Goal: Check status: Check status

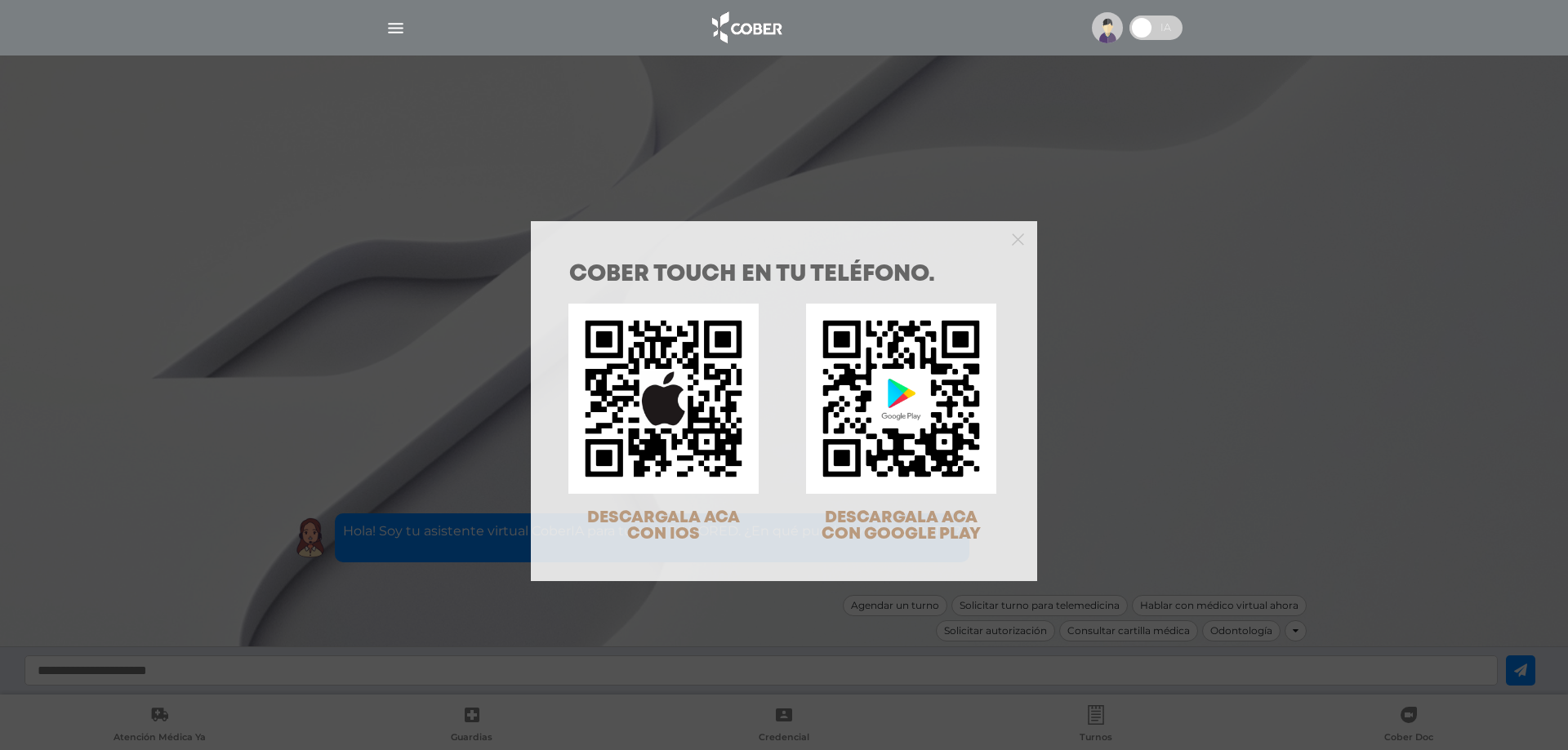
click at [450, 476] on div "COBER TOUCH en tu teléfono. DESCARGALA ACA CON IOS DESCARGALA ACA CON GOOGLE PL…" at bounding box center [784, 375] width 1568 height 750
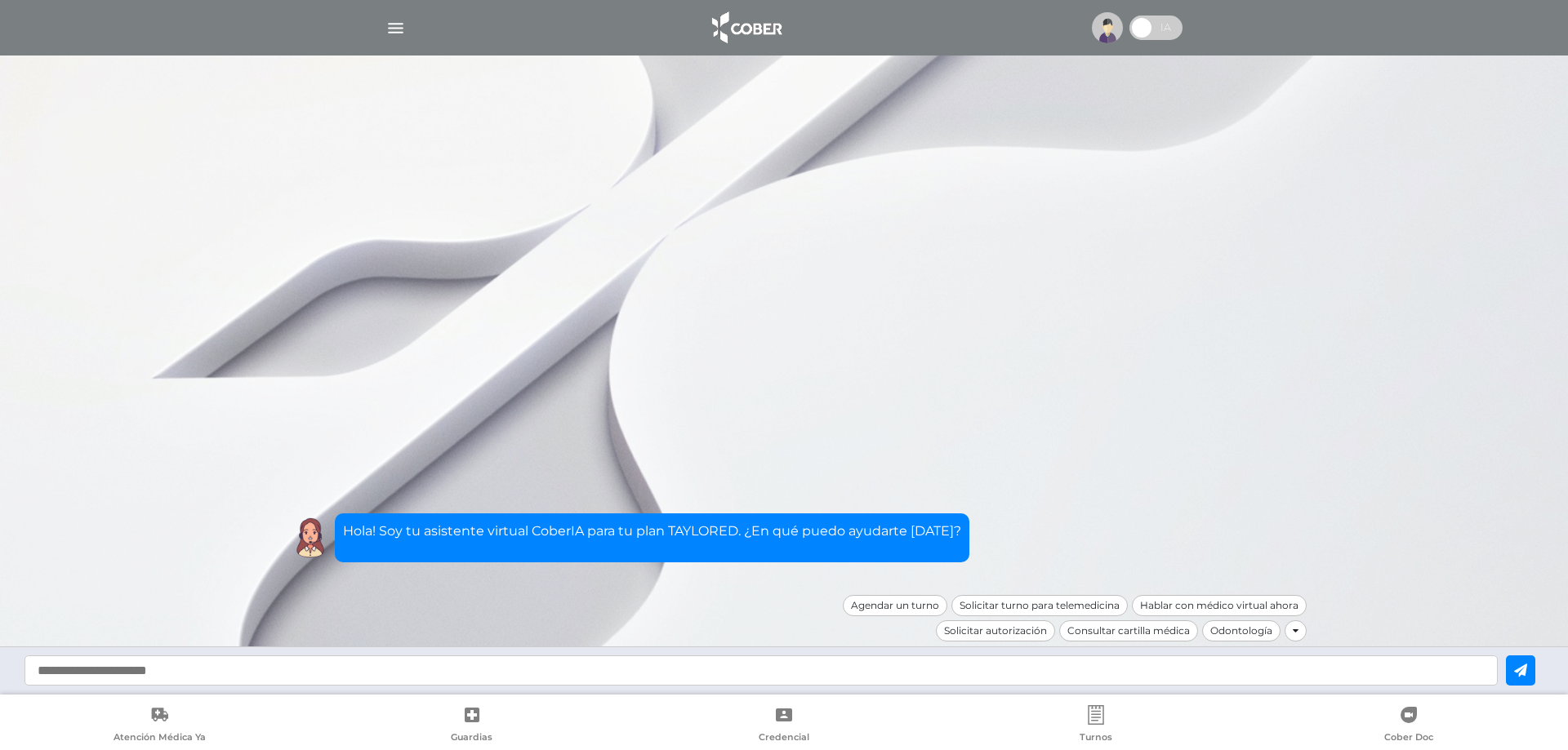
click at [392, 29] on img "button" at bounding box center [395, 28] width 21 height 21
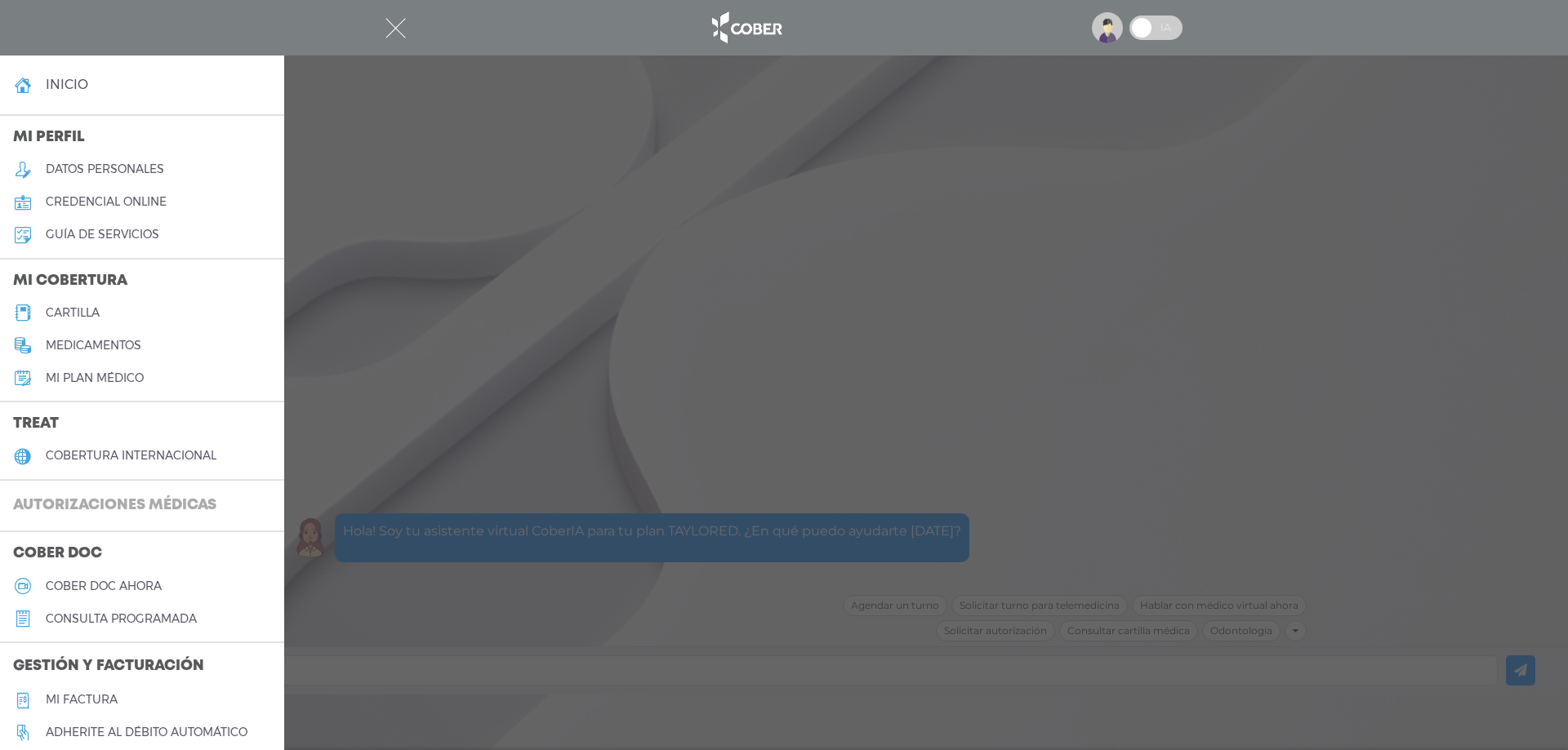
click at [102, 501] on h3 "Autorizaciones médicas" at bounding box center [115, 505] width 229 height 31
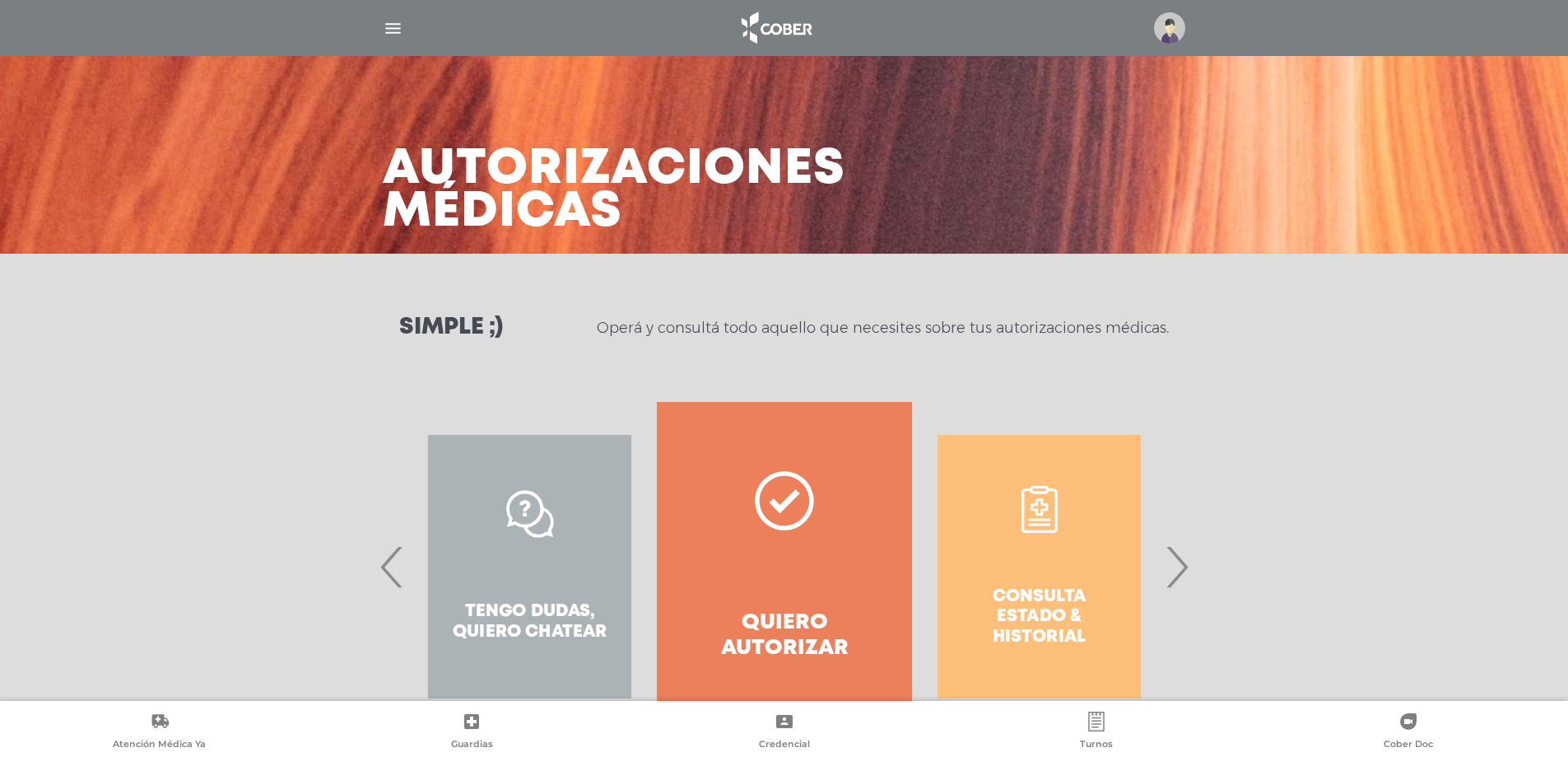
click at [1031, 544] on div "Consulta estado & historial" at bounding box center [1039, 567] width 255 height 330
click at [1196, 564] on div "Consulta estado & historial Prácticas de autorización automática Tengo dudas, q…" at bounding box center [784, 567] width 843 height 330
click at [1170, 573] on span "›" at bounding box center [1177, 566] width 32 height 89
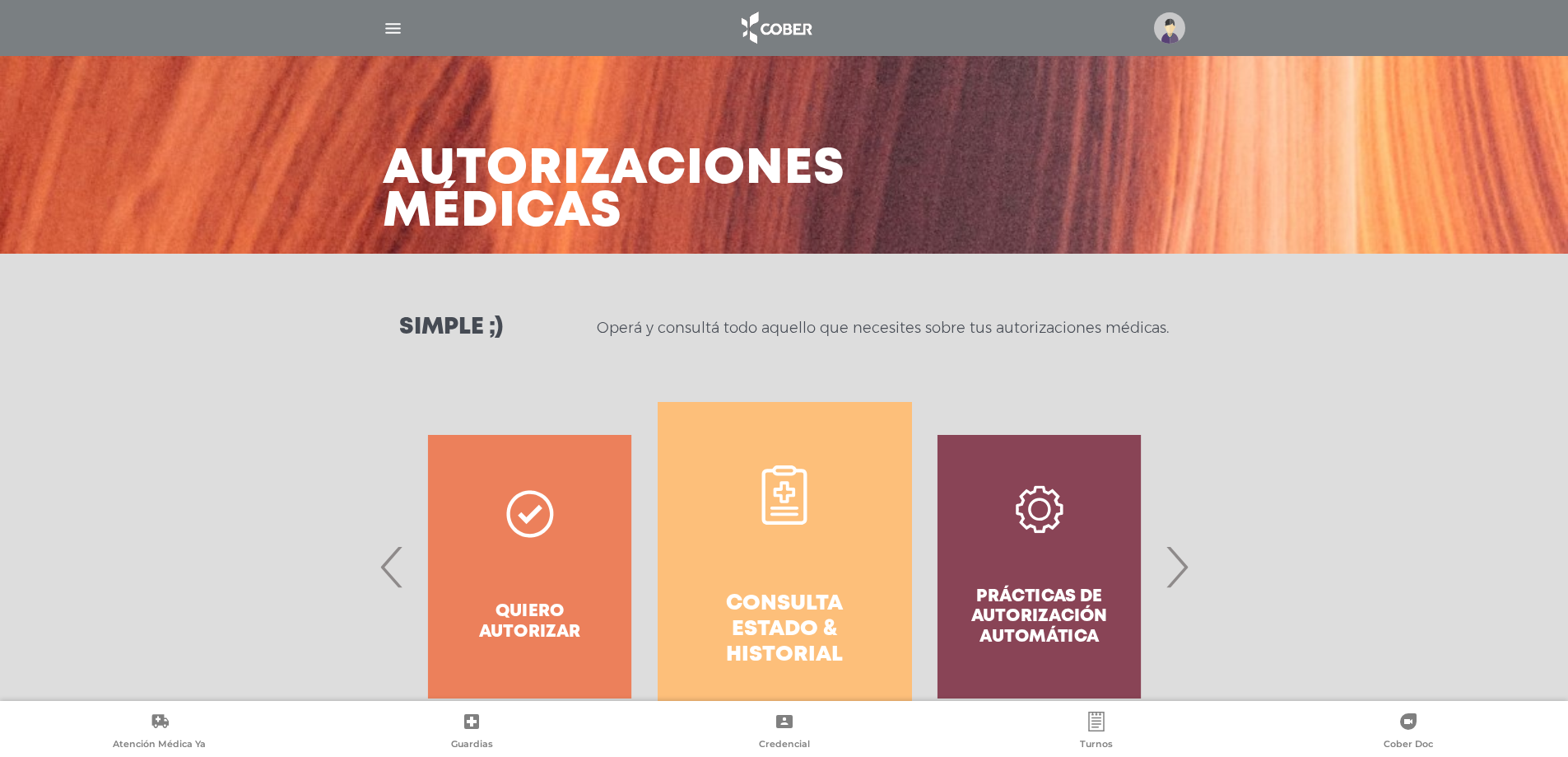
click at [831, 551] on link "Consulta estado & historial" at bounding box center [785, 567] width 255 height 330
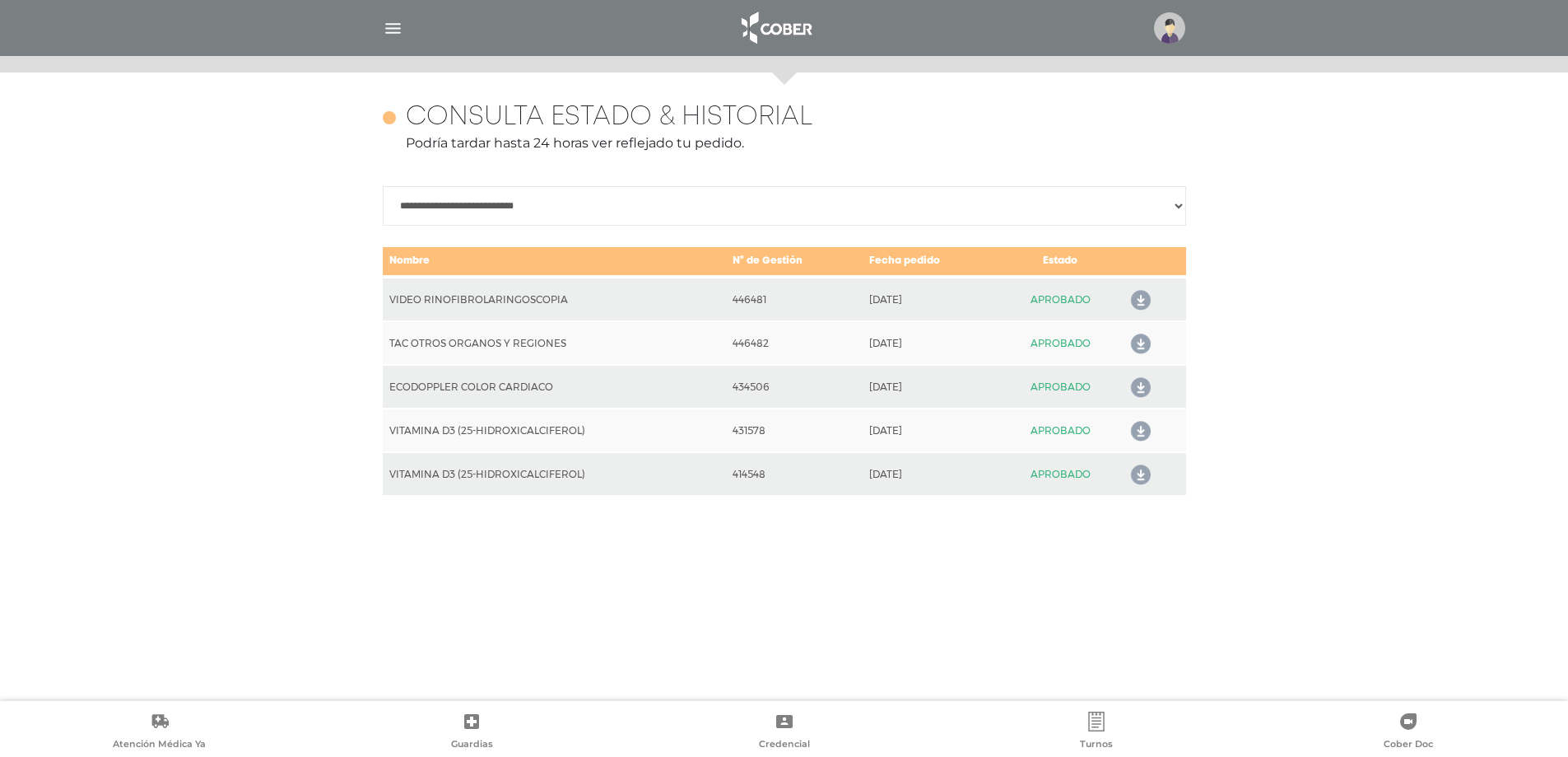
scroll to position [715, 0]
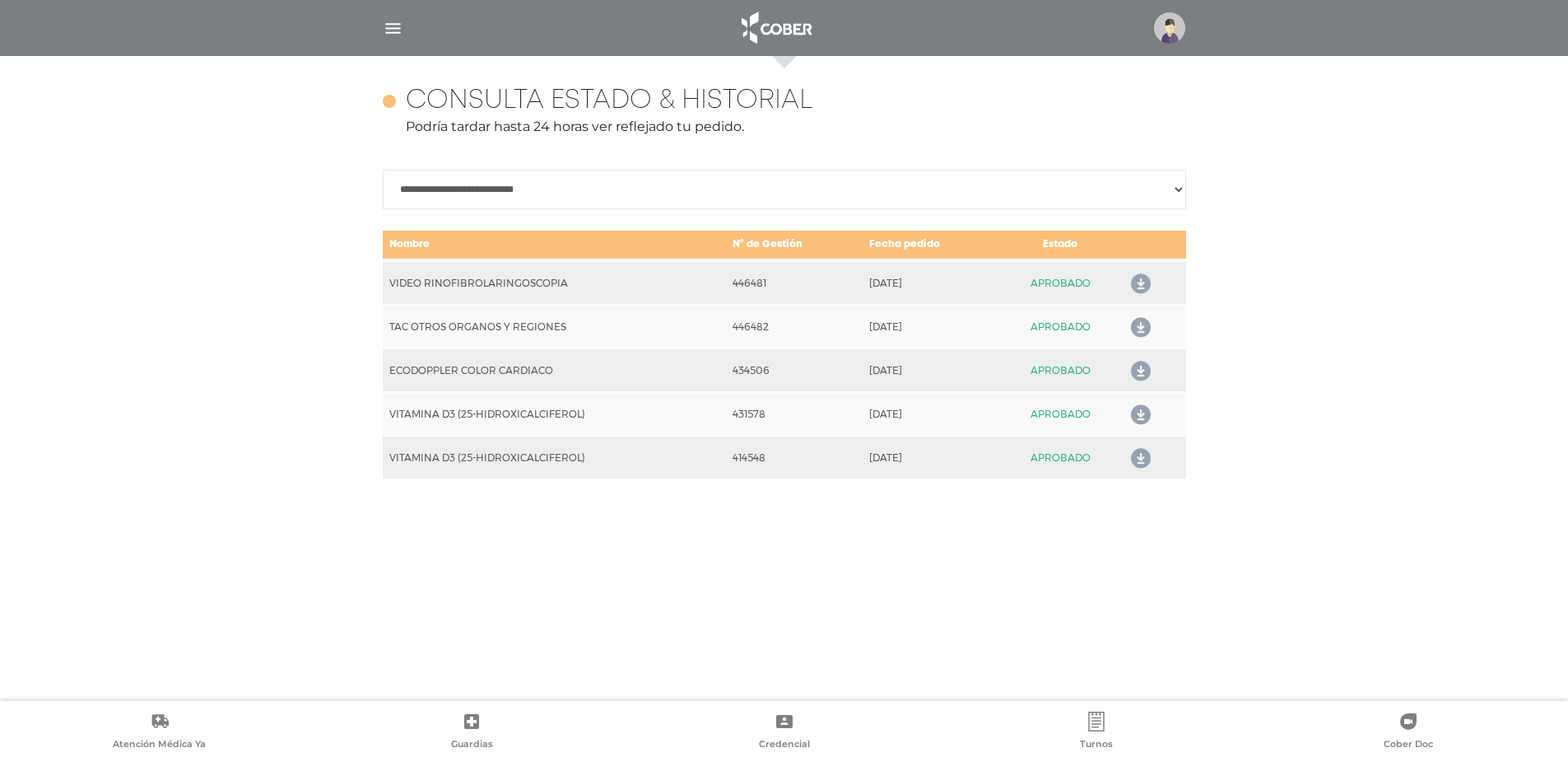
click at [1144, 283] on icon at bounding box center [1138, 284] width 26 height 26
click at [391, 29] on img "button" at bounding box center [393, 28] width 21 height 21
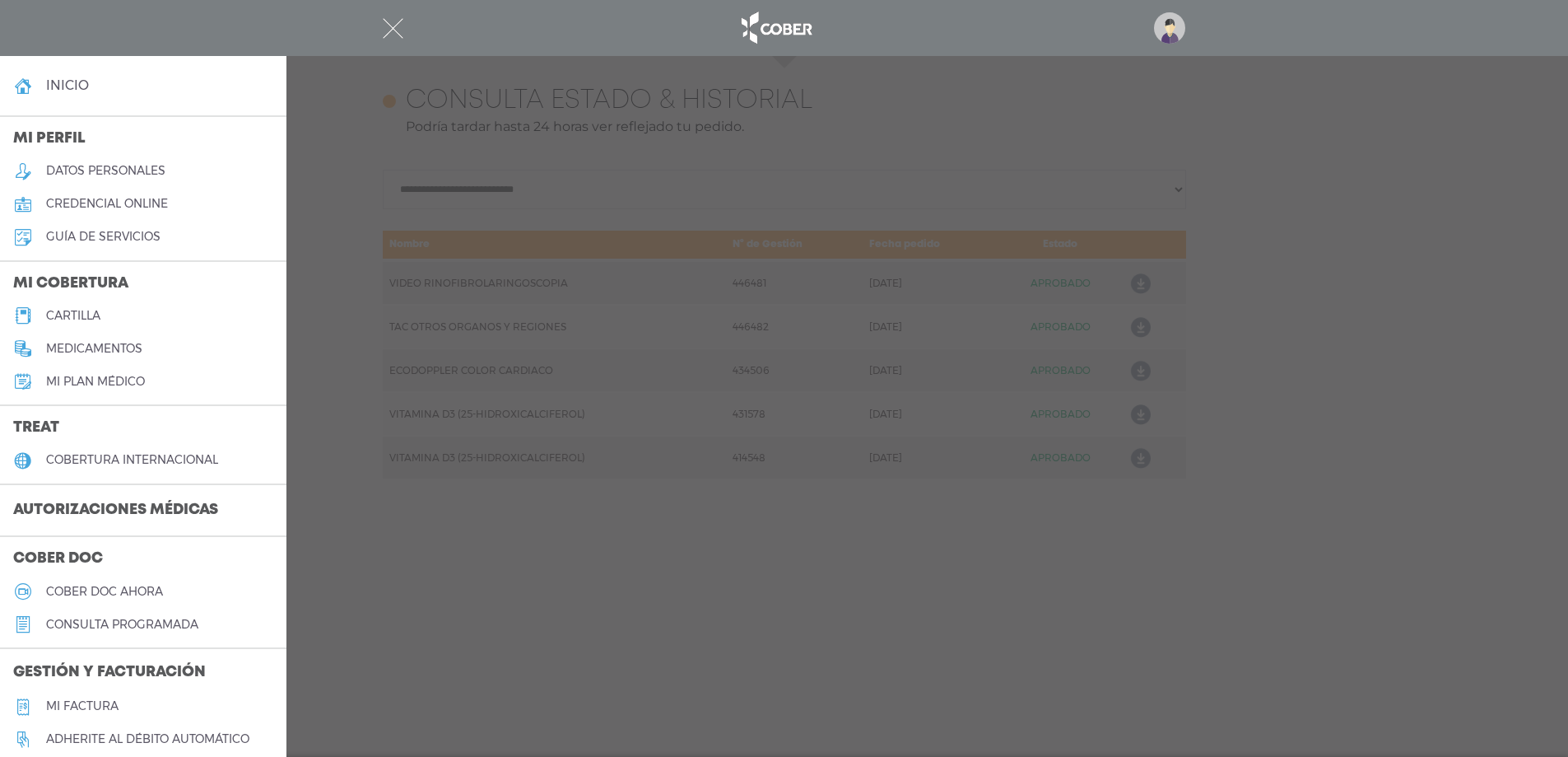
scroll to position [514, 0]
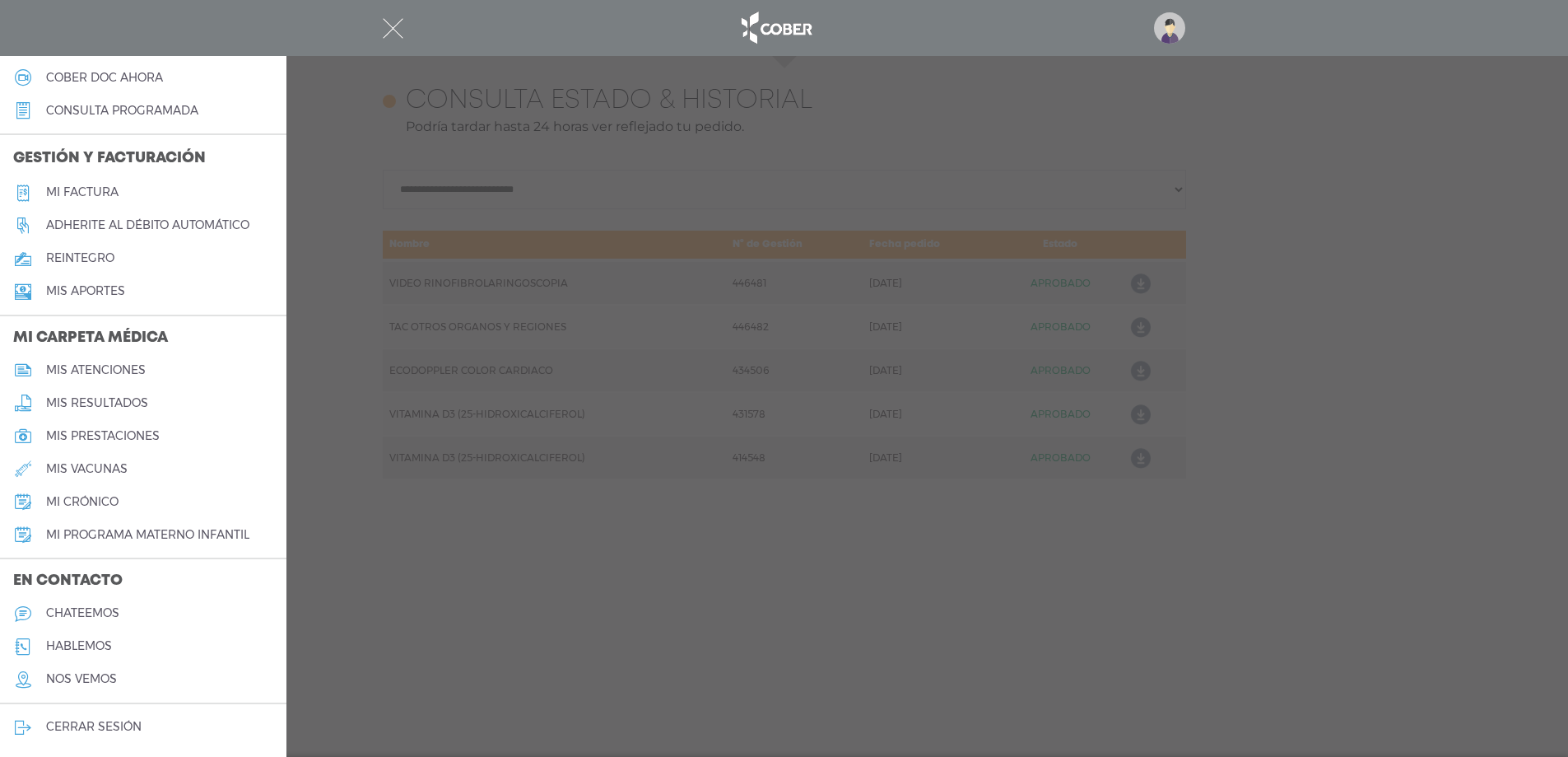
click at [79, 643] on h5 "hablemos" at bounding box center [79, 646] width 66 height 14
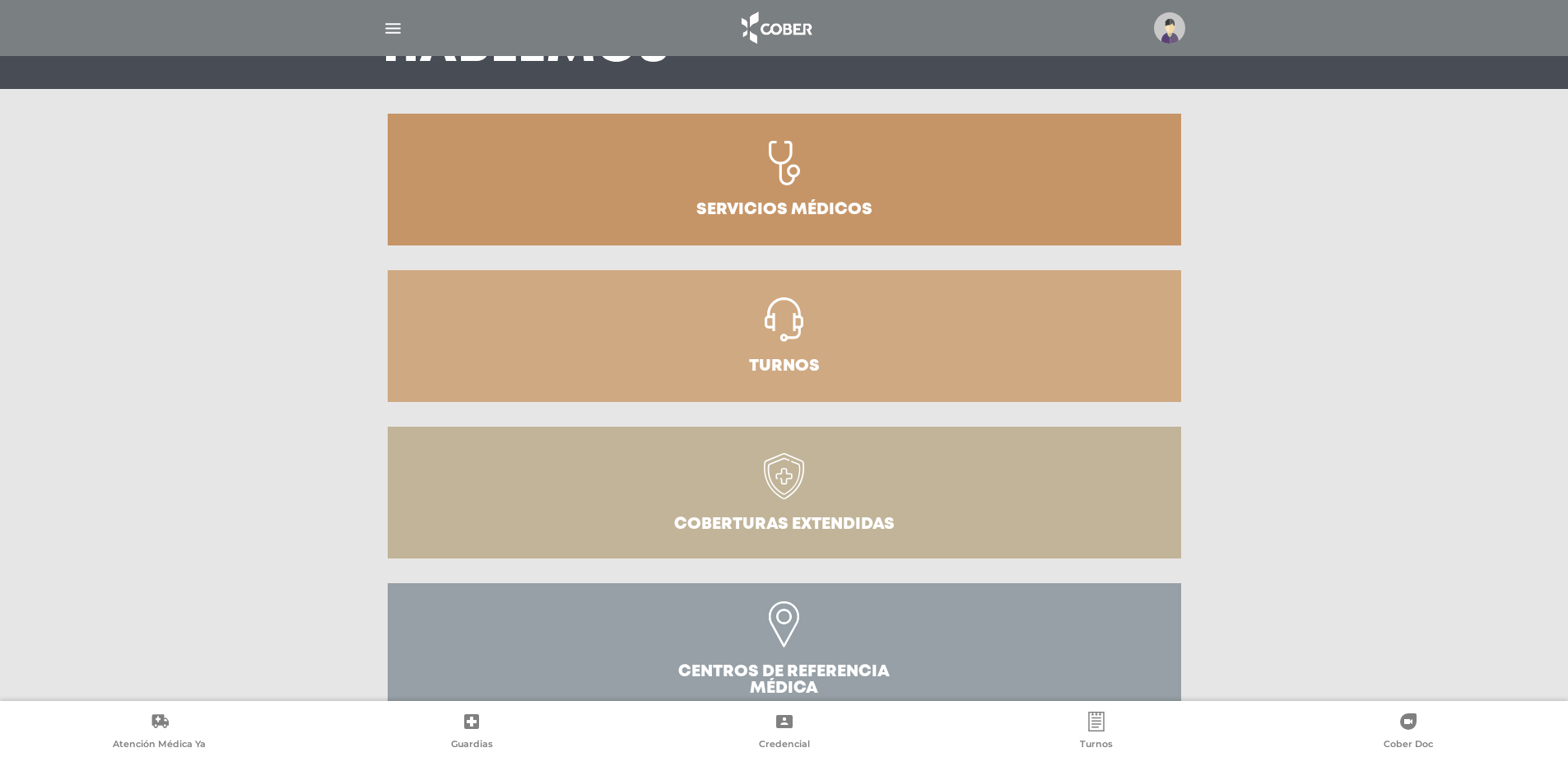
scroll to position [360, 0]
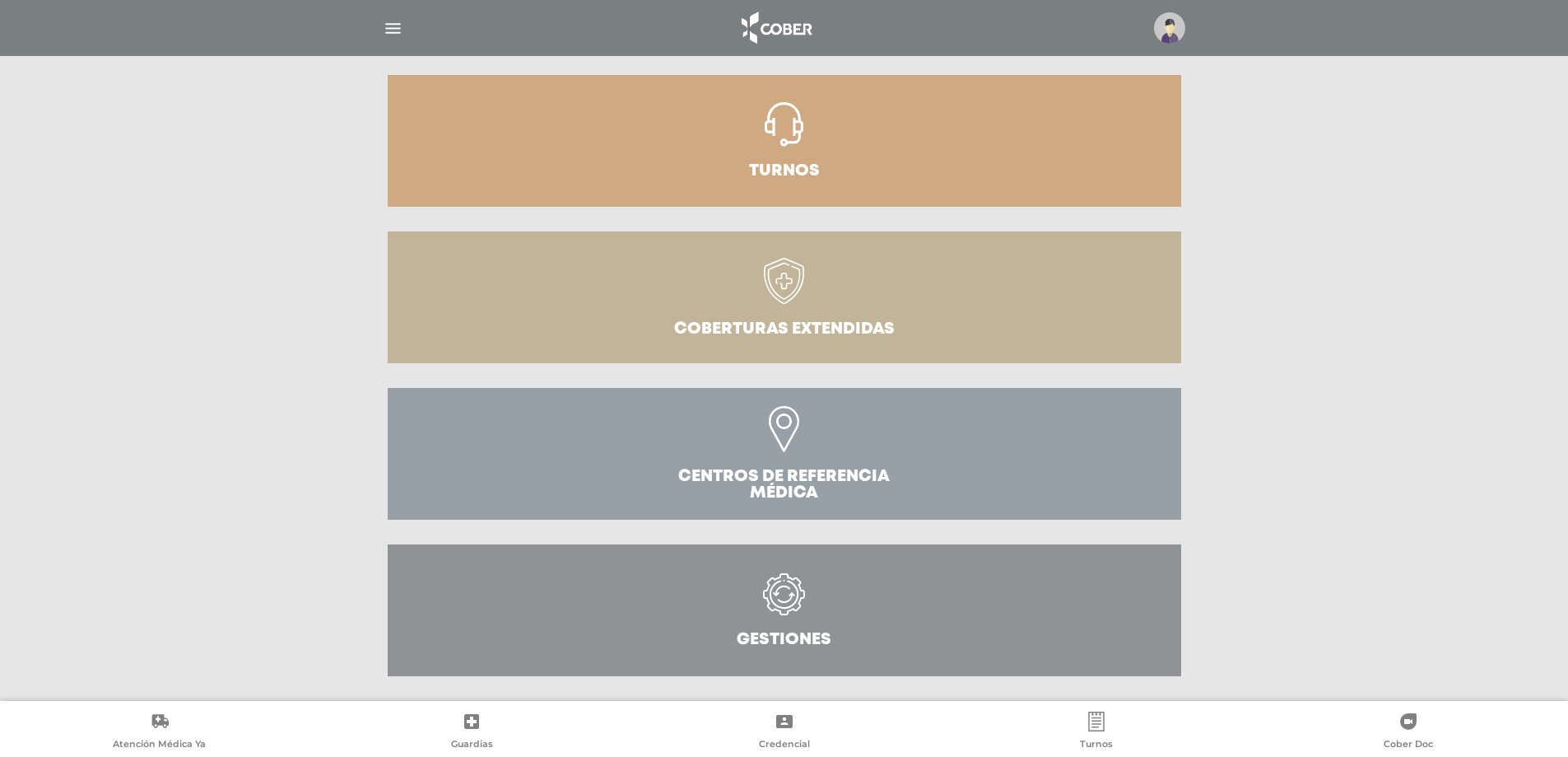
click at [765, 610] on icon at bounding box center [784, 595] width 42 height 42
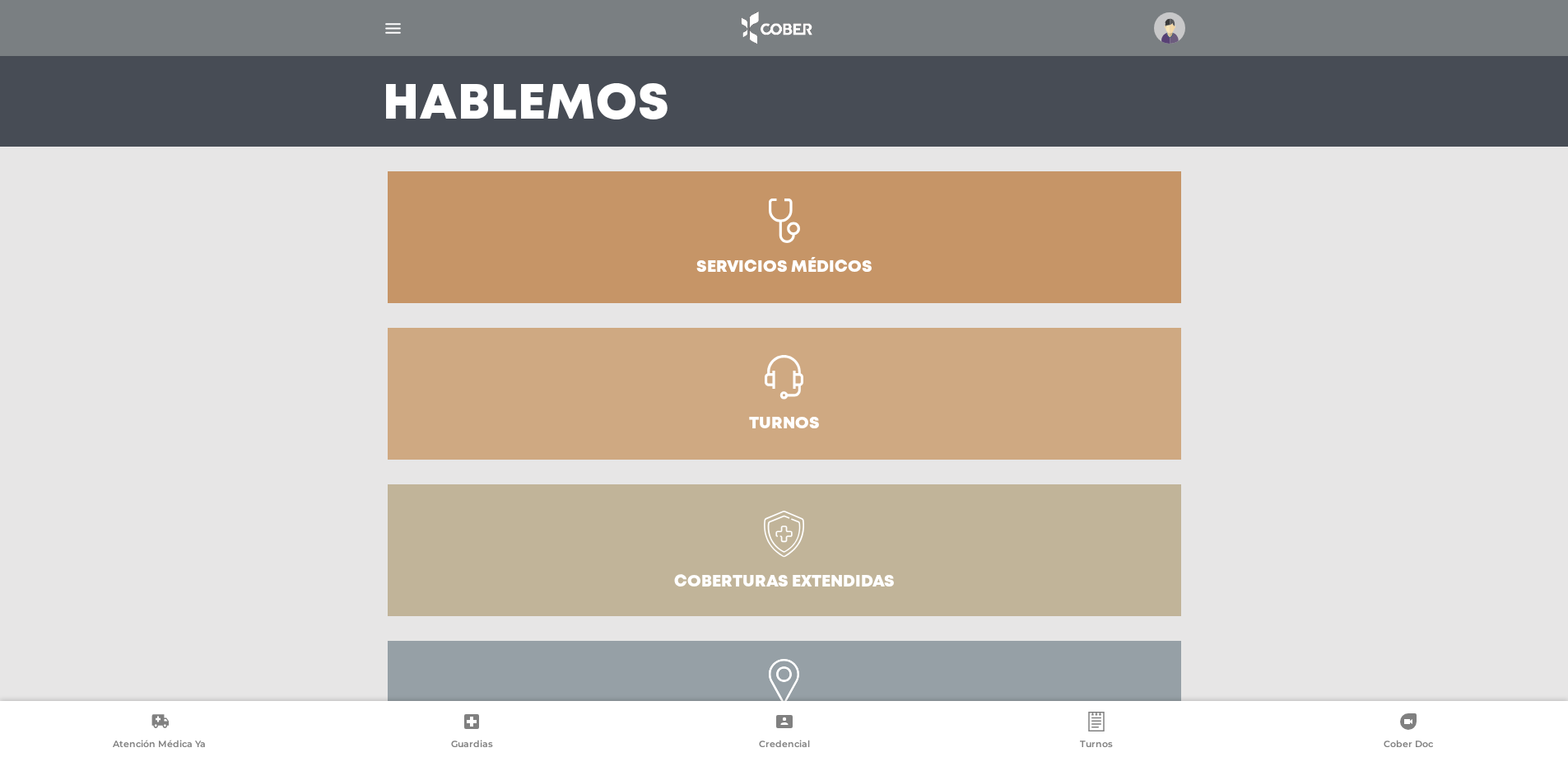
scroll to position [0, 0]
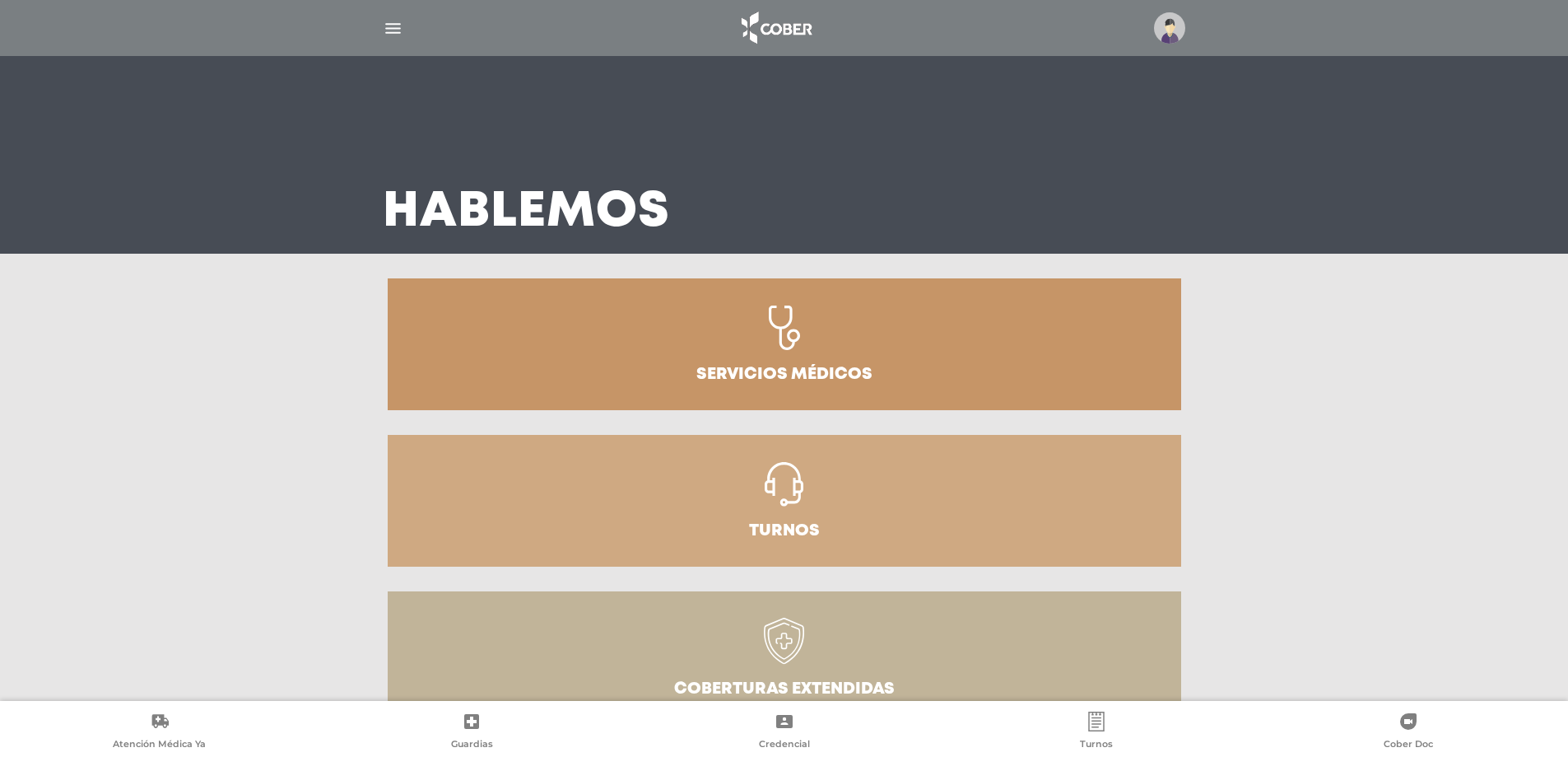
click at [394, 23] on img "button" at bounding box center [393, 28] width 21 height 21
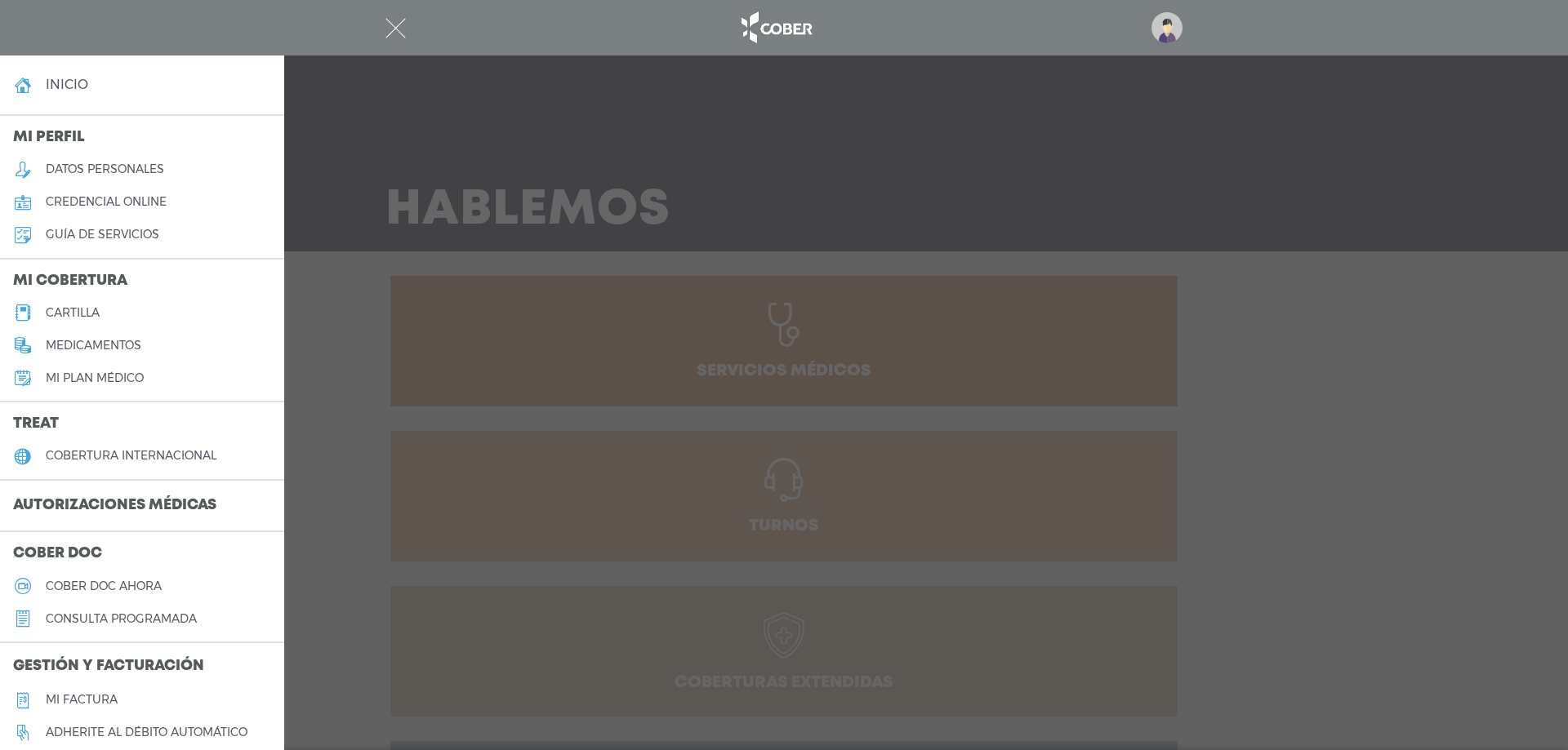
click at [140, 509] on h3 "Autorizaciones médicas" at bounding box center [115, 505] width 229 height 31
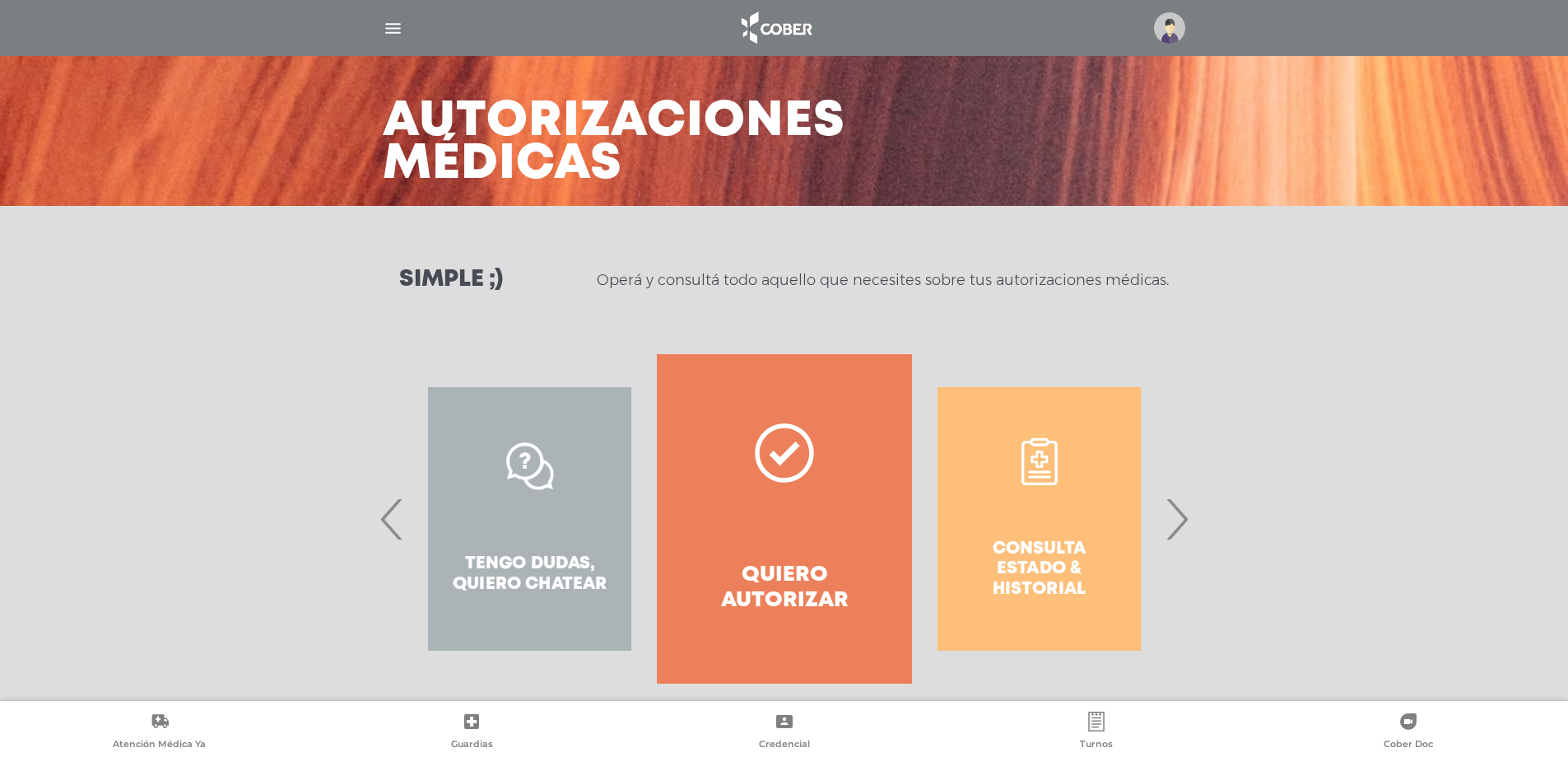
scroll to position [70, 0]
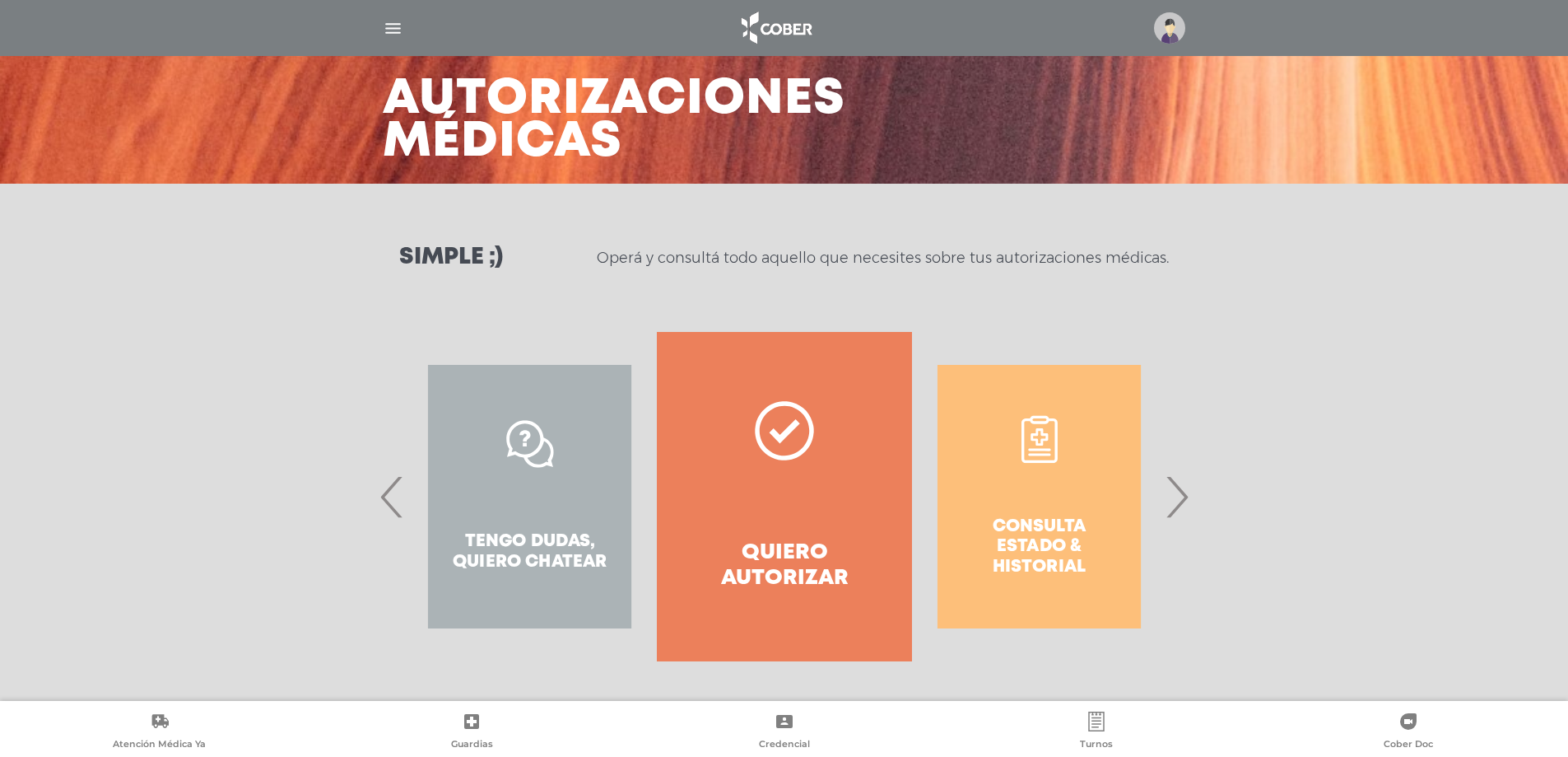
click at [1176, 498] on span "›" at bounding box center [1177, 496] width 32 height 89
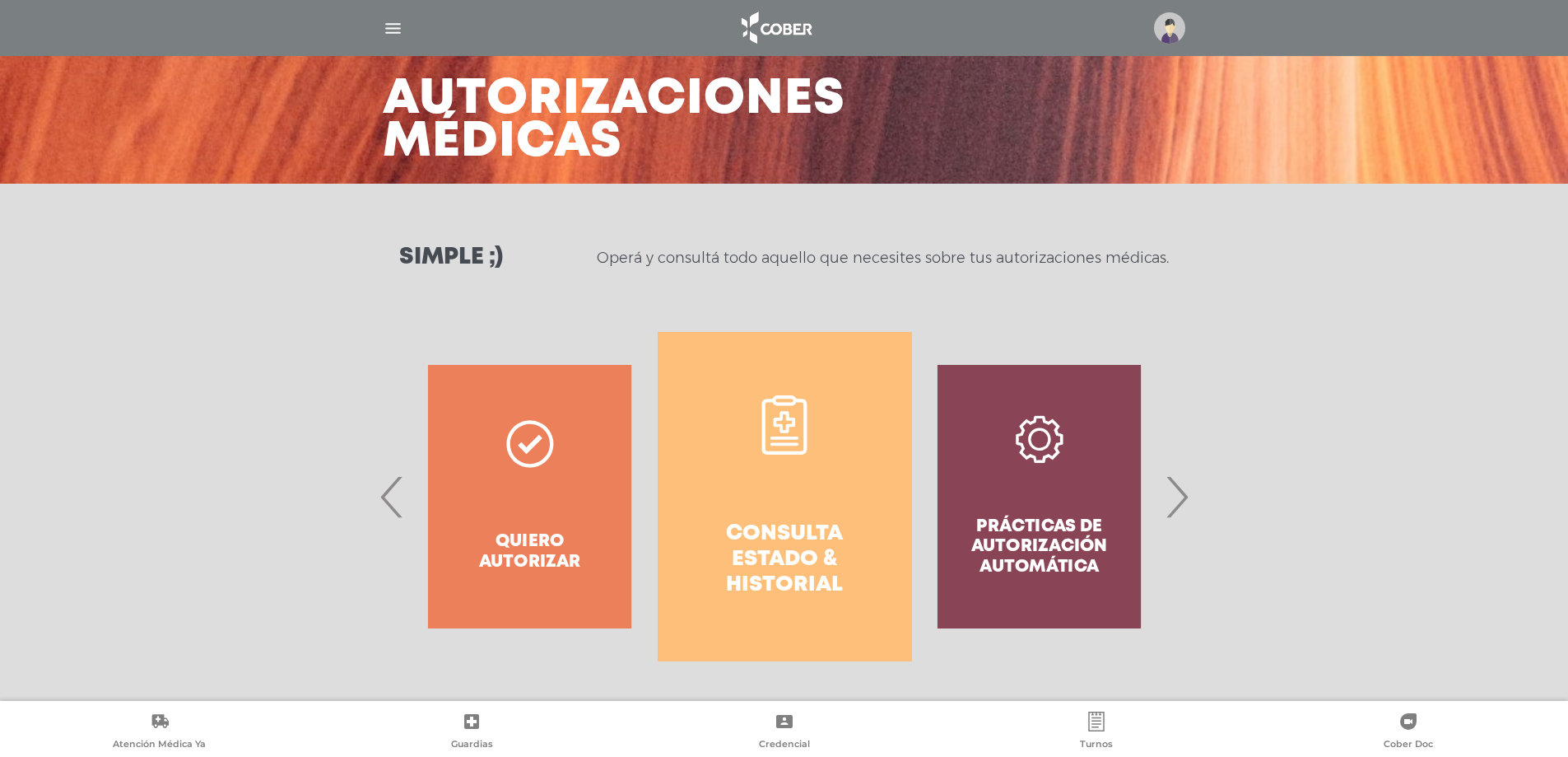
click at [790, 487] on link "Consulta estado & historial" at bounding box center [785, 496] width 255 height 330
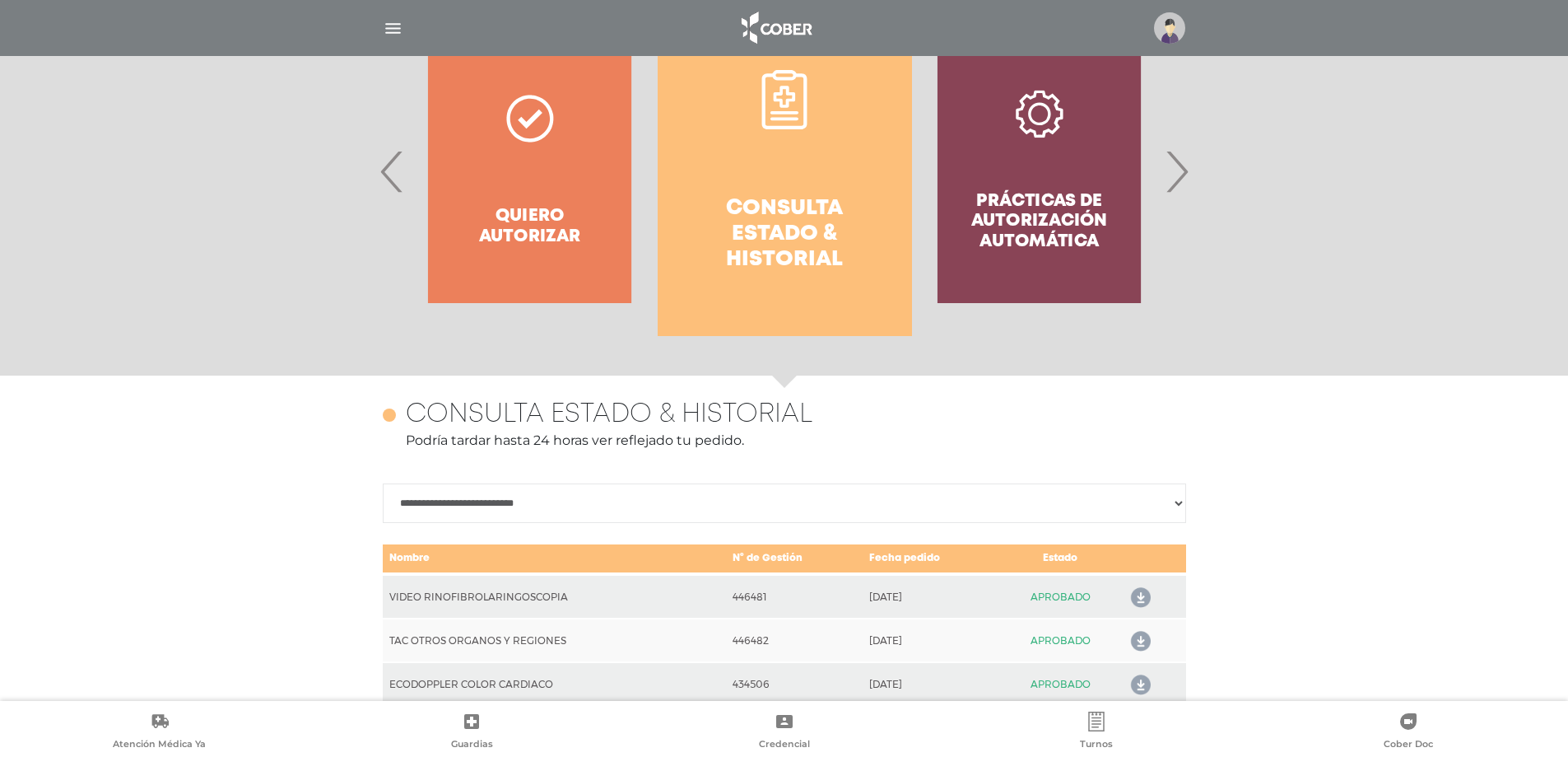
scroll to position [715, 0]
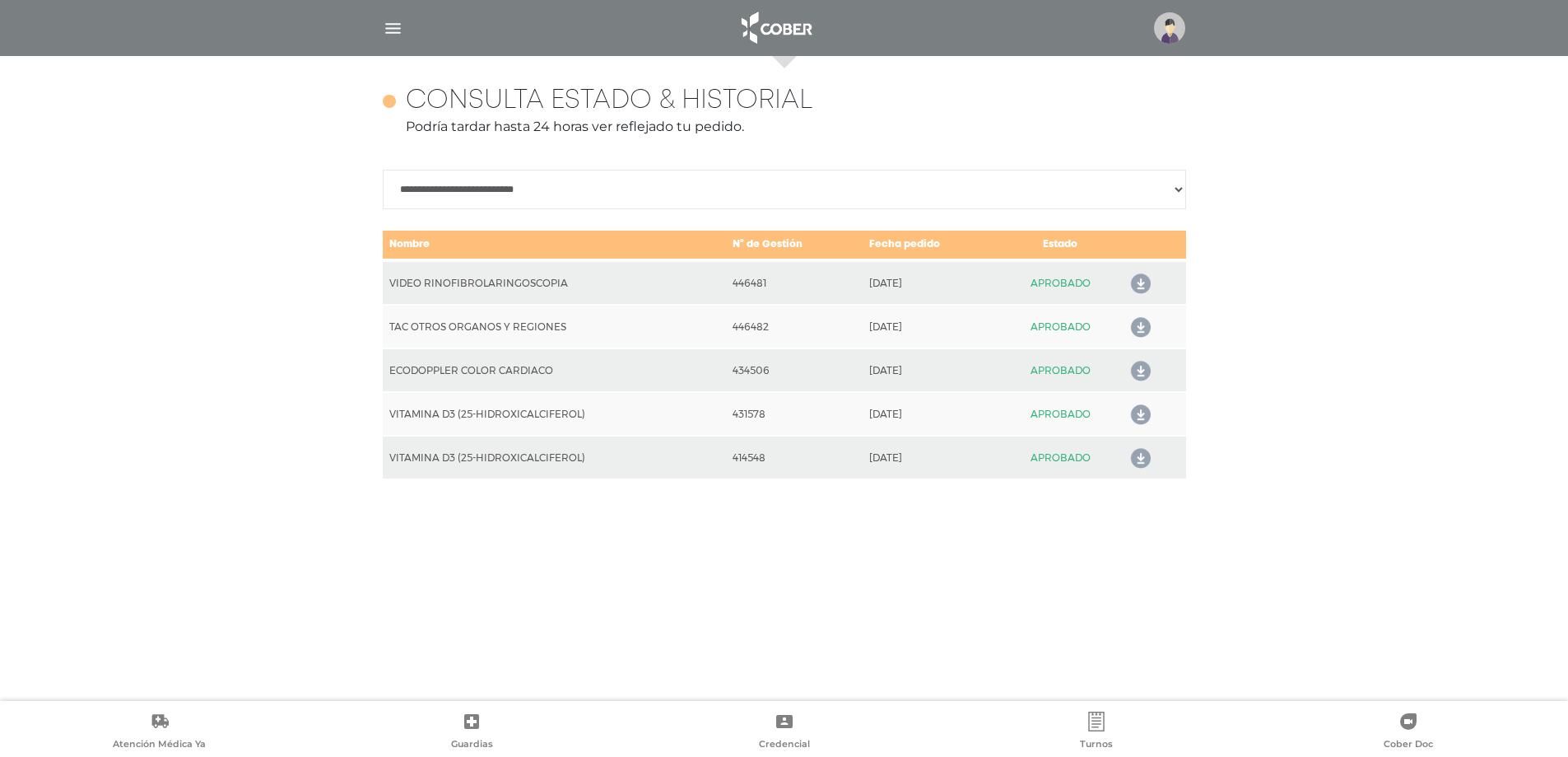
click at [391, 26] on img "button" at bounding box center [393, 28] width 21 height 21
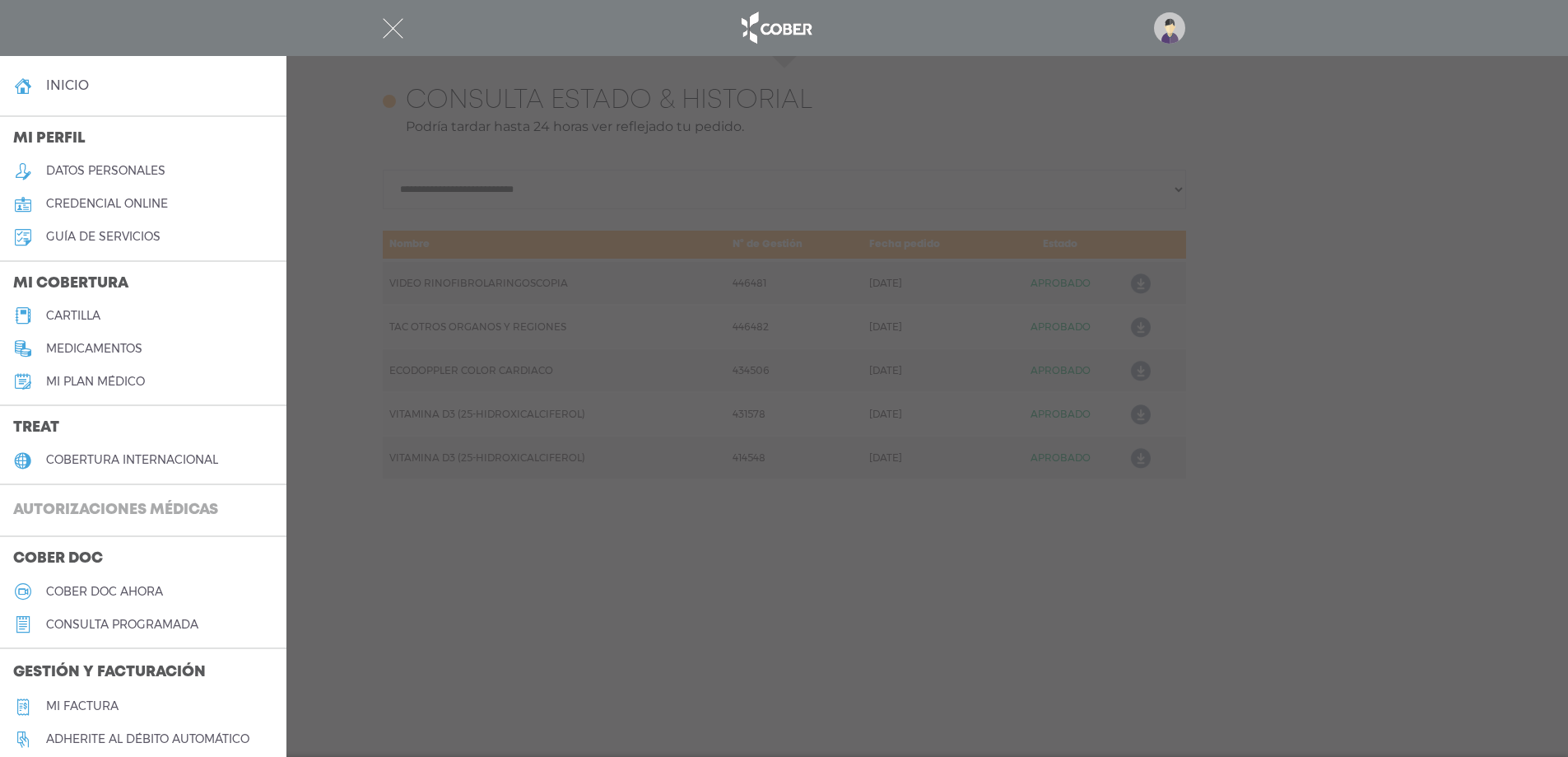
click at [140, 510] on h3 "Autorizaciones médicas" at bounding box center [115, 510] width 231 height 31
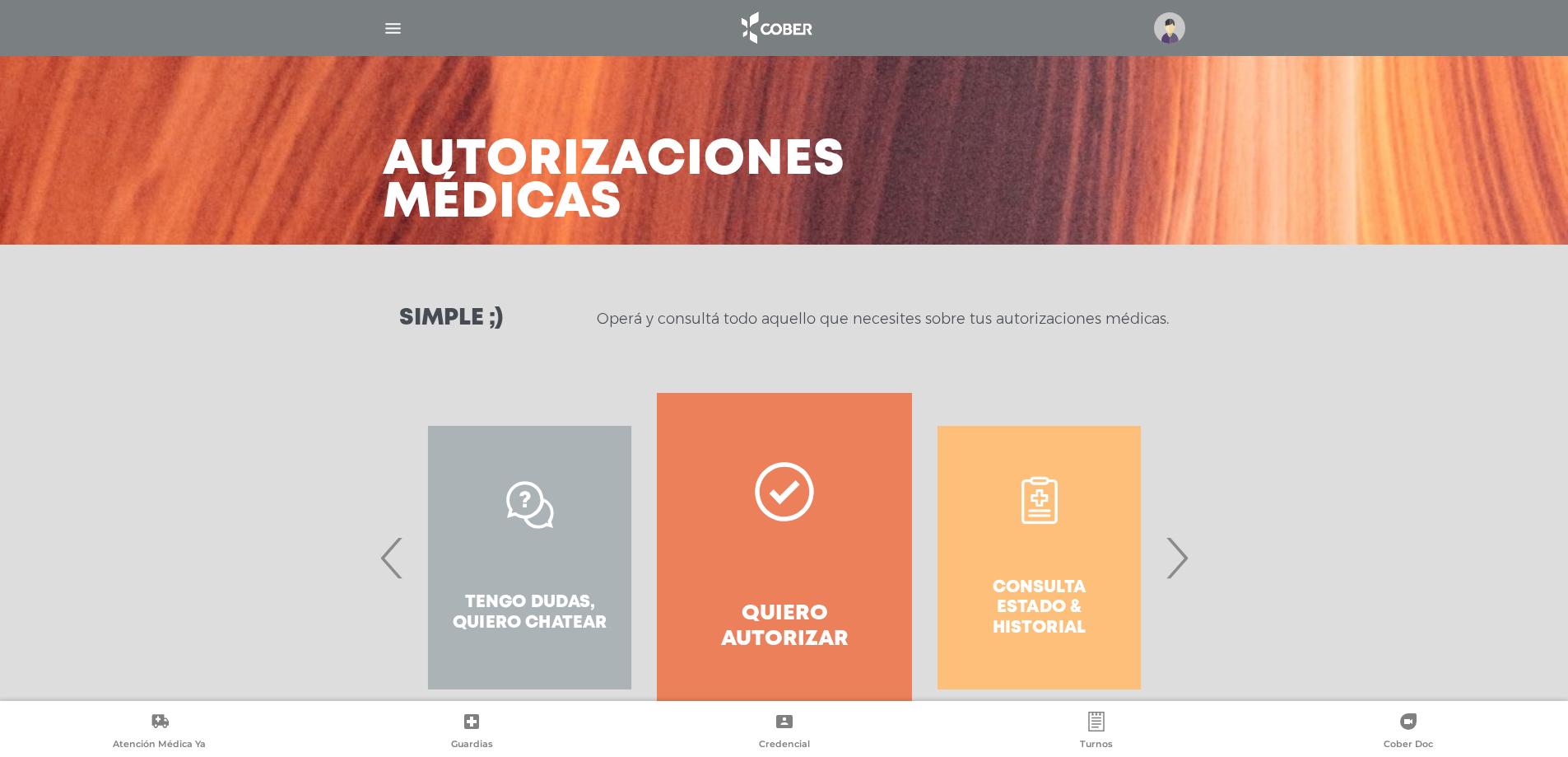
scroll to position [70, 0]
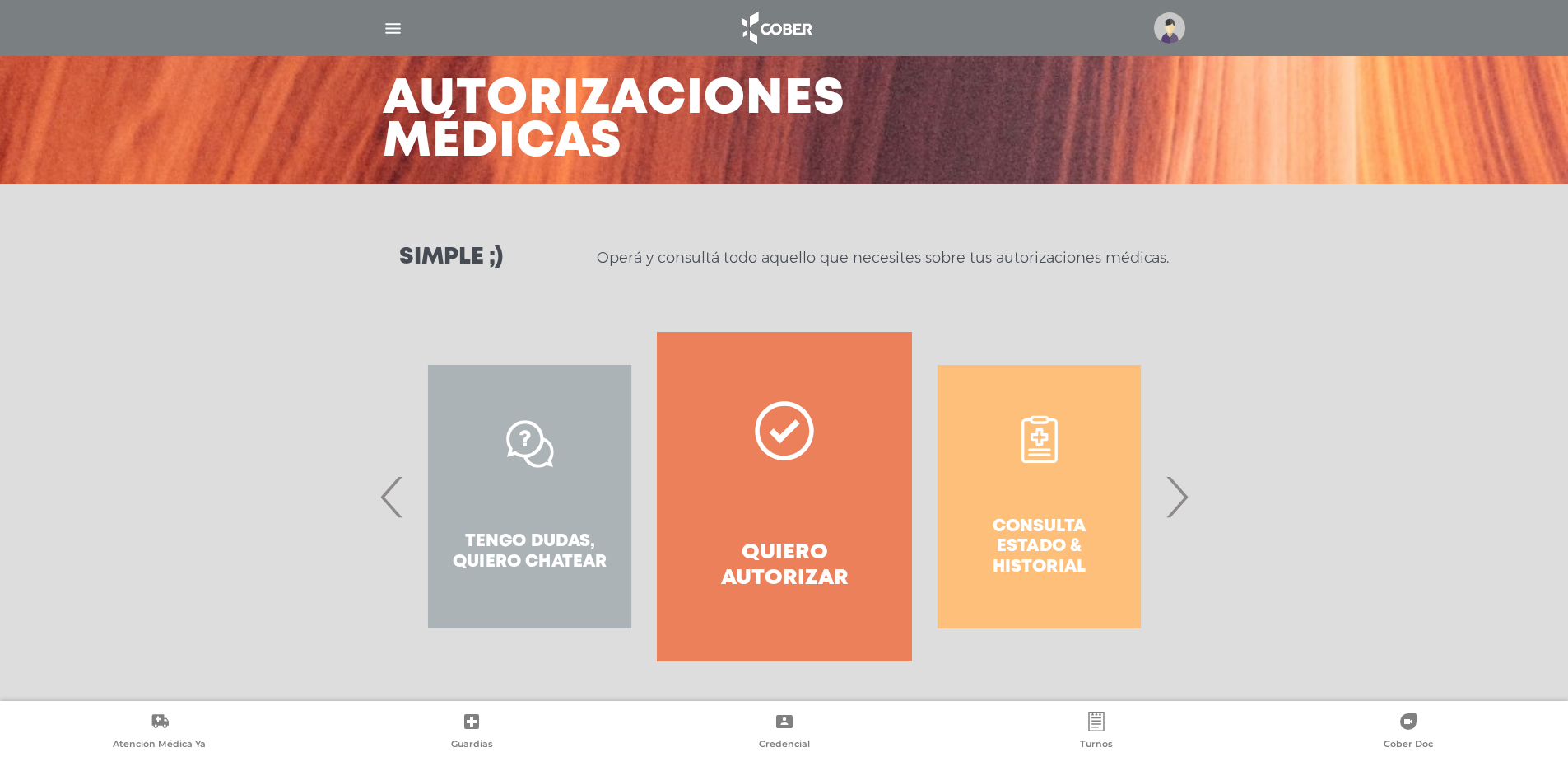
click at [1178, 502] on span "›" at bounding box center [1177, 496] width 32 height 89
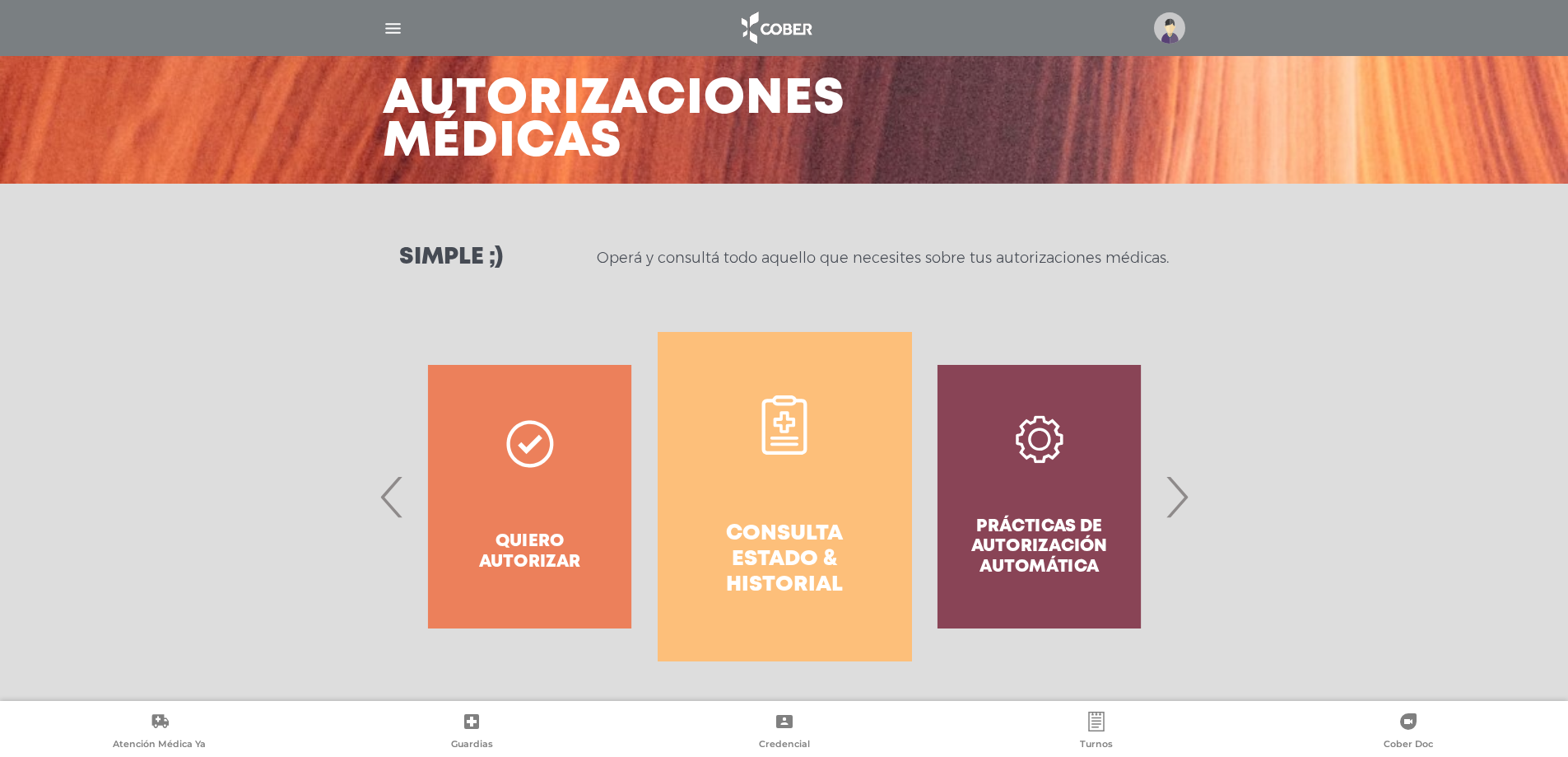
click at [853, 495] on link "Consulta estado & historial" at bounding box center [785, 496] width 255 height 330
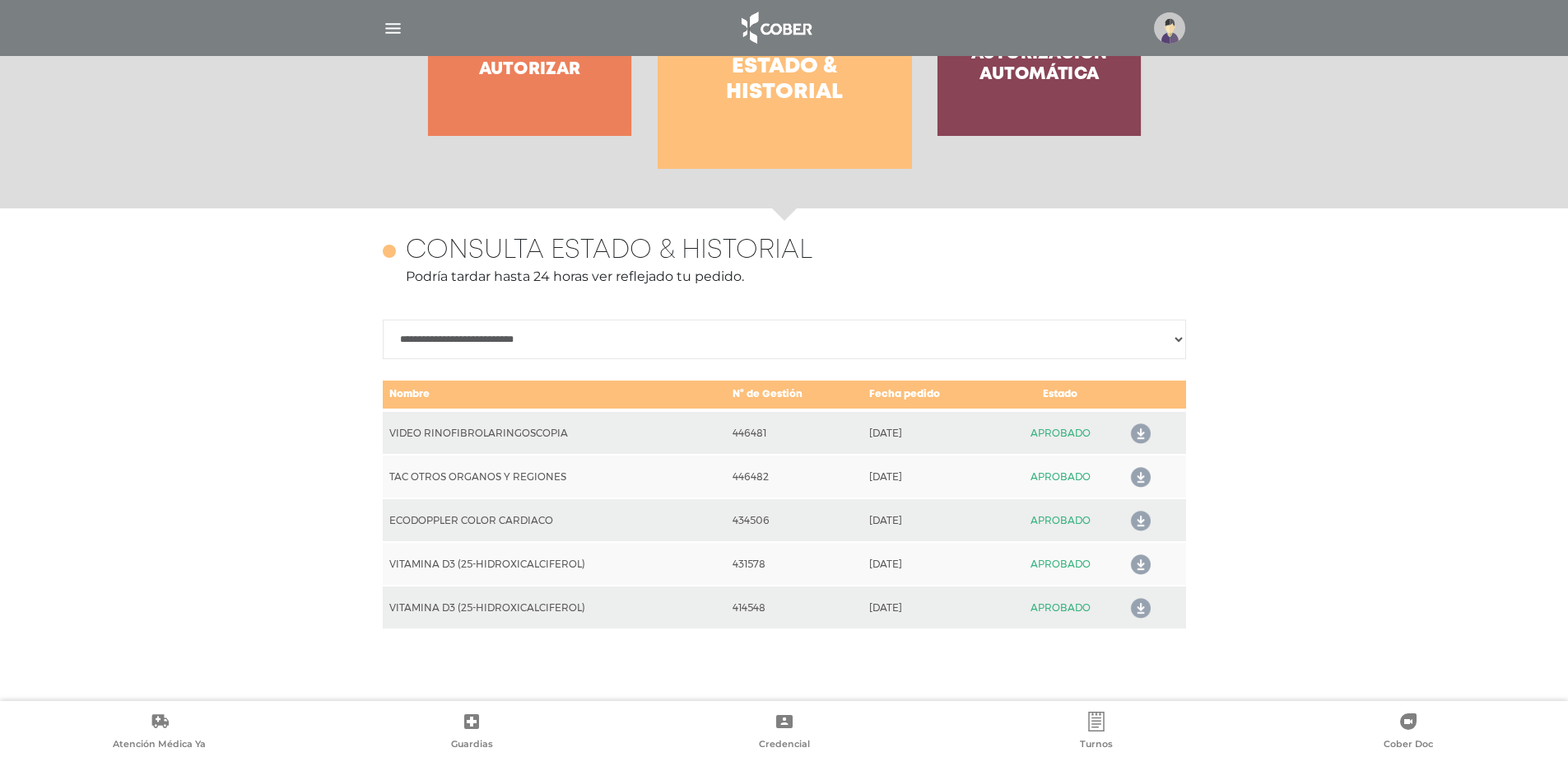
scroll to position [715, 0]
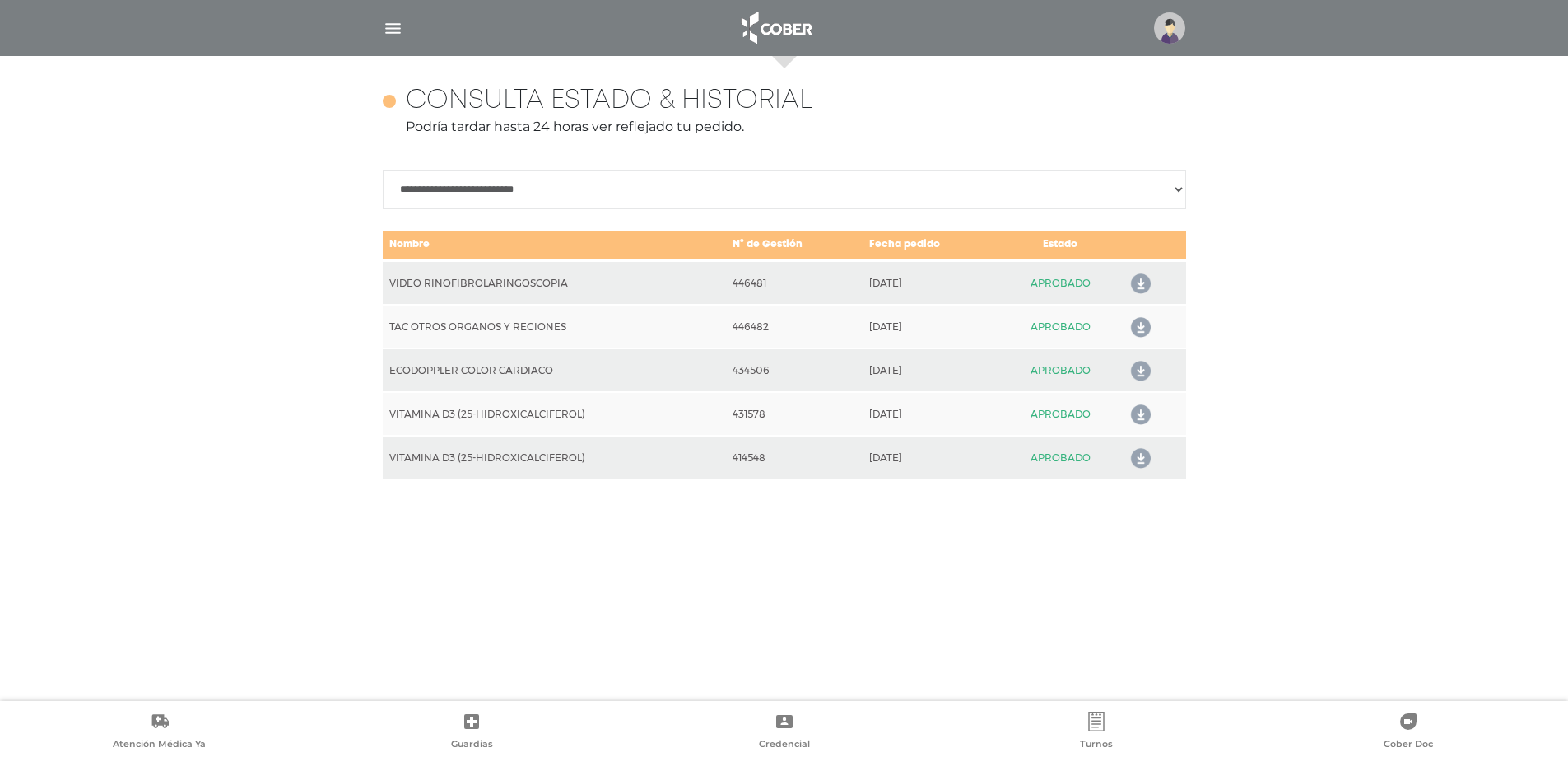
click at [1062, 286] on td "APROBADO" at bounding box center [1060, 282] width 120 height 45
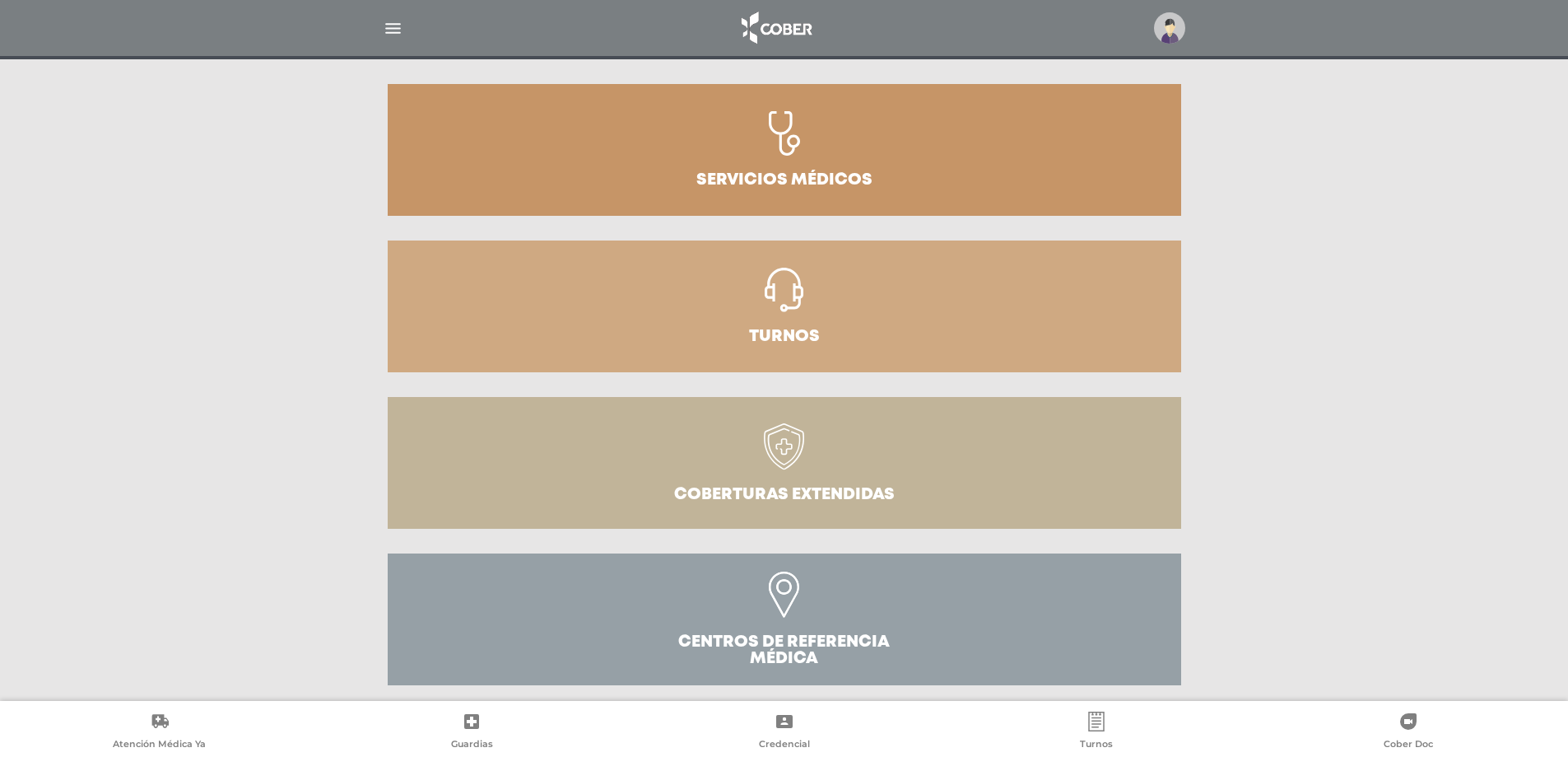
scroll to position [360, 0]
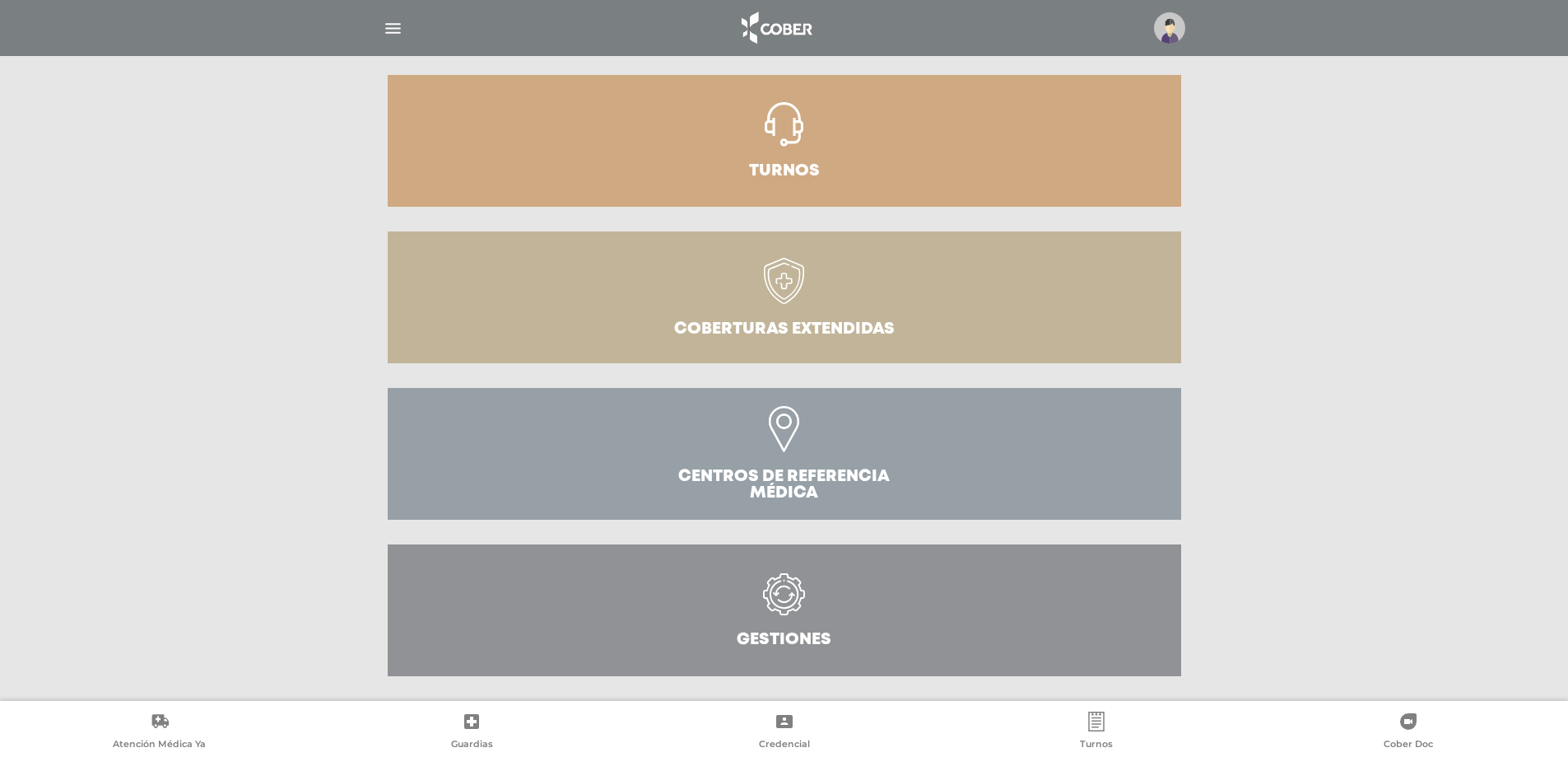
click at [798, 597] on icon at bounding box center [784, 594] width 29 height 29
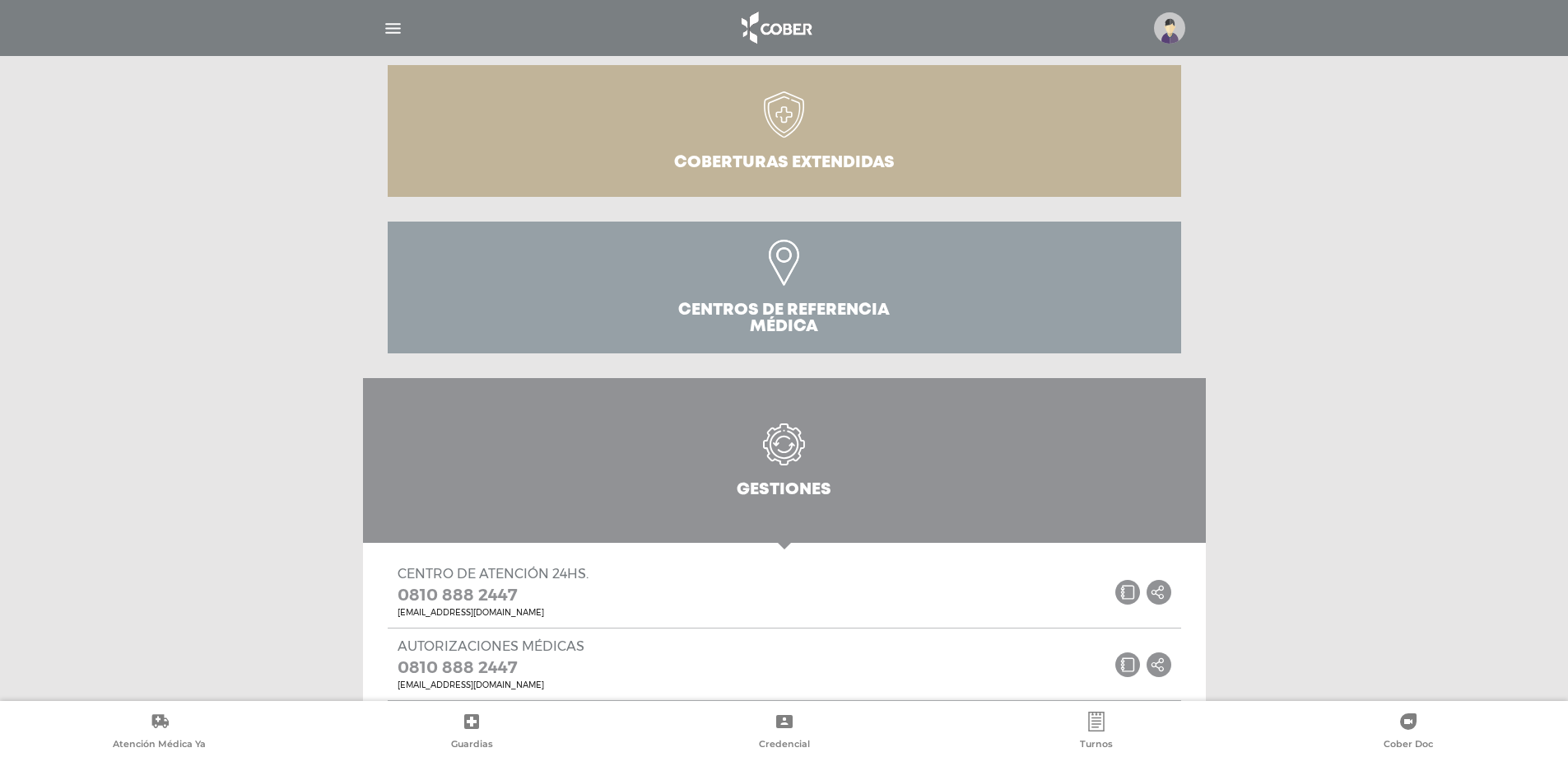
scroll to position [216, 0]
